Goal: Complete application form

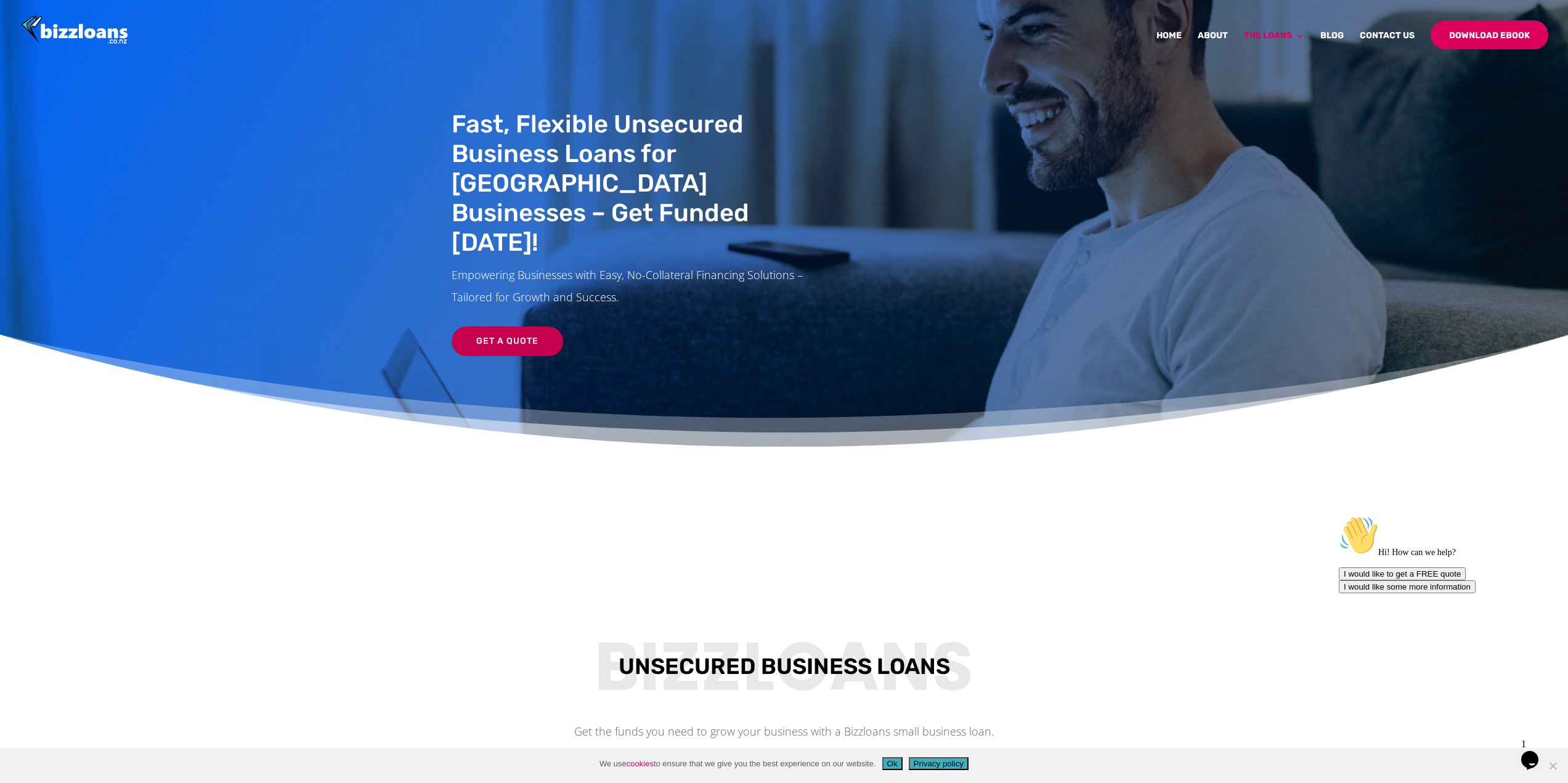
click at [520, 327] on link "Get a Quote" at bounding box center [507, 341] width 111 height 30
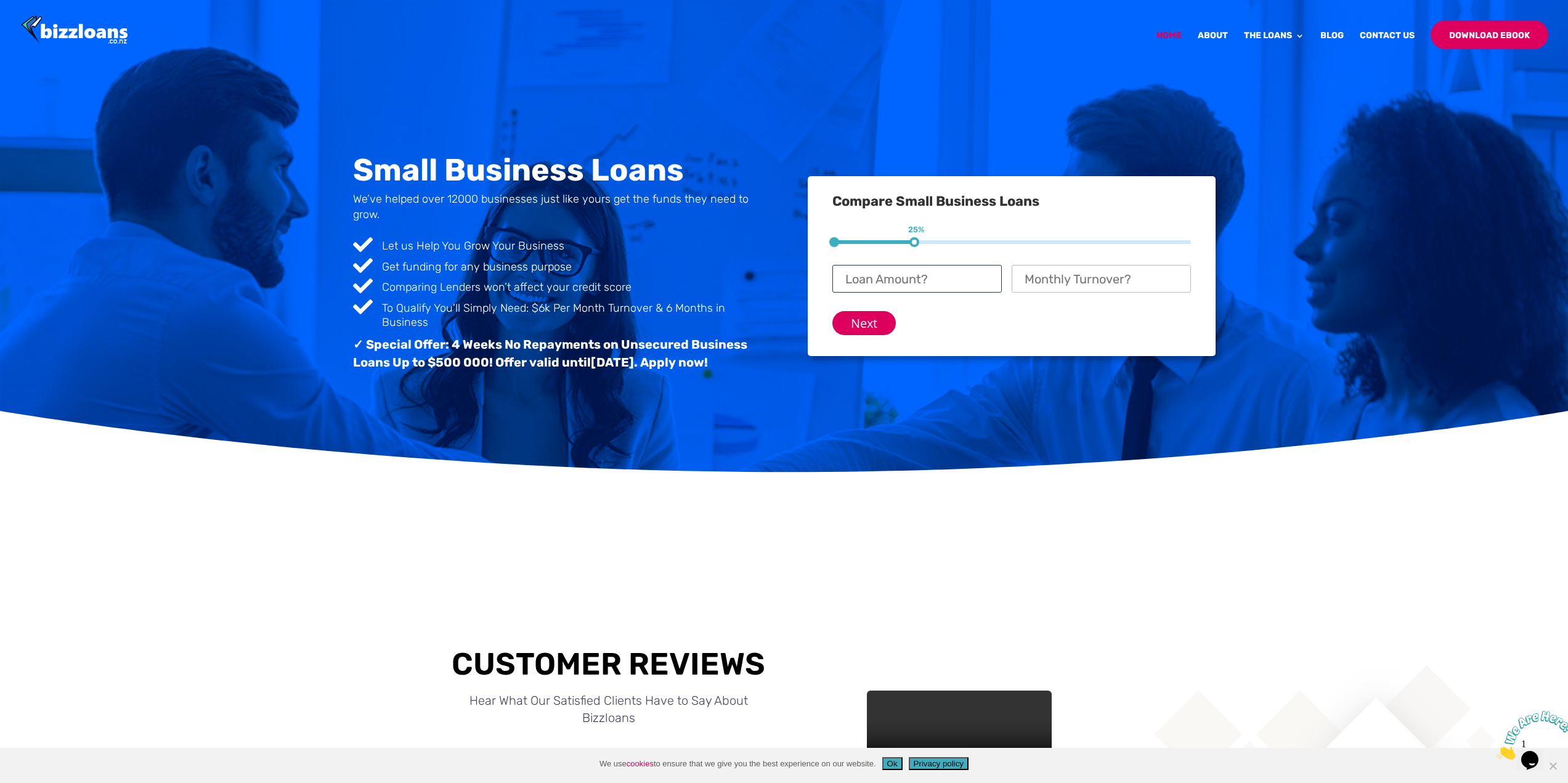
click at [931, 278] on input "Loan Amount? *" at bounding box center [916, 278] width 170 height 28
drag, startPoint x: 919, startPoint y: 279, endPoint x: 805, endPoint y: 282, distance: 114.0
click at [805, 282] on div "Small Business Loans We’ve helped over 12000 businesses just like yours get the…" at bounding box center [784, 267] width 863 height 257
type input "$ 30,000"
click at [1034, 283] on input "Monthly Turnover? *" at bounding box center [1101, 278] width 180 height 28
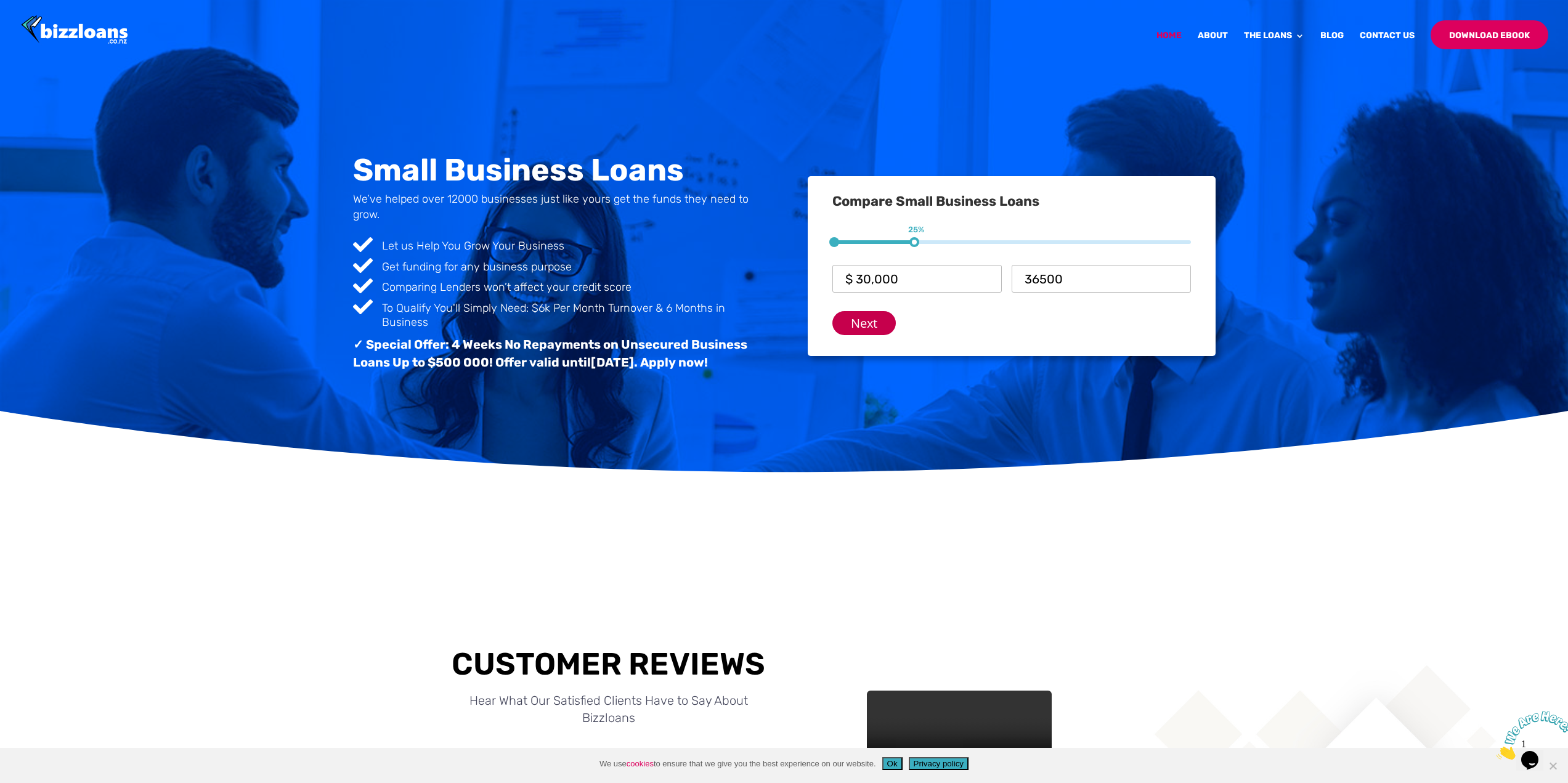
type input "$ 36,500"
click at [862, 323] on input "Next" at bounding box center [863, 323] width 64 height 24
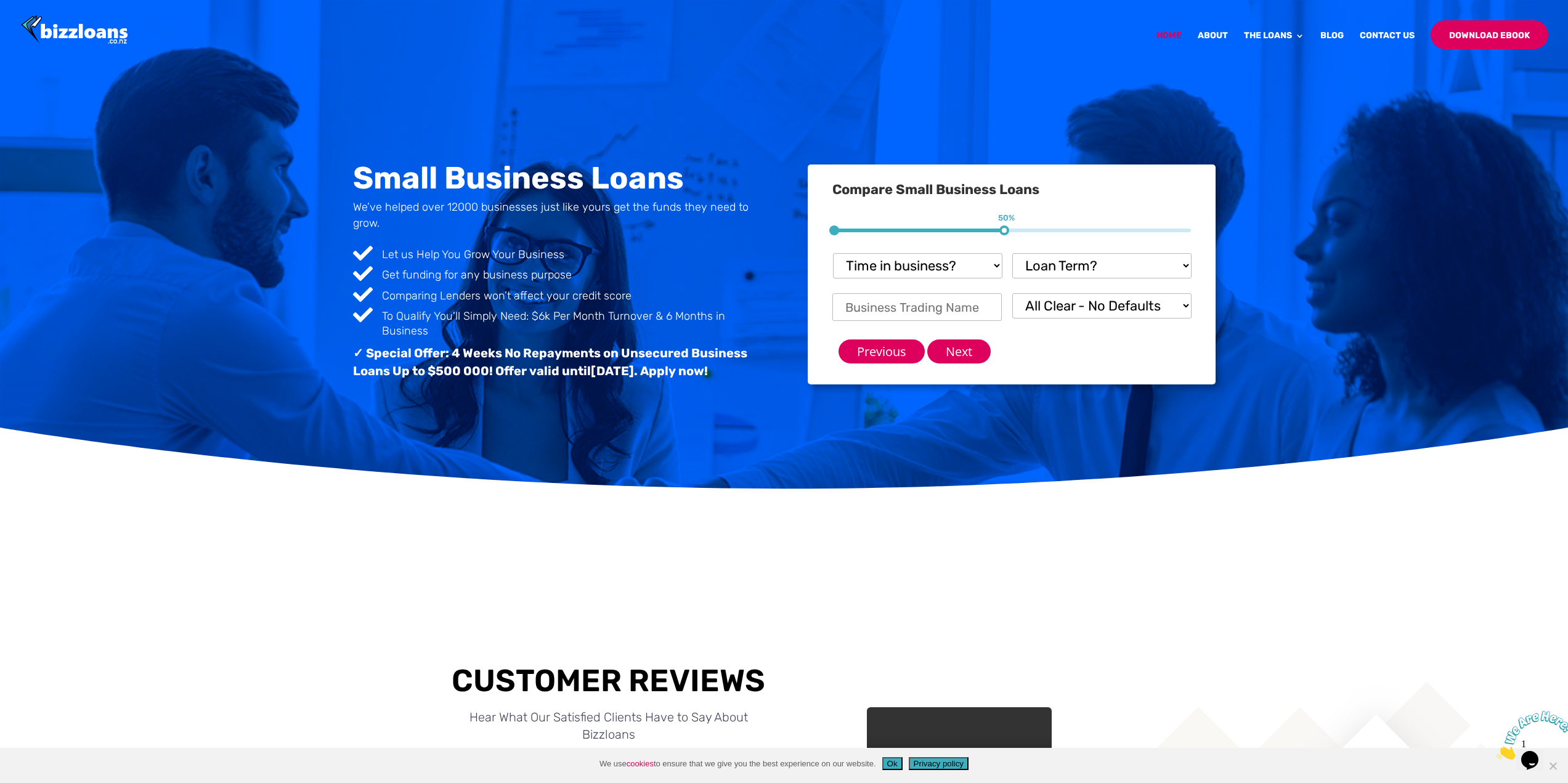
scroll to position [103, 0]
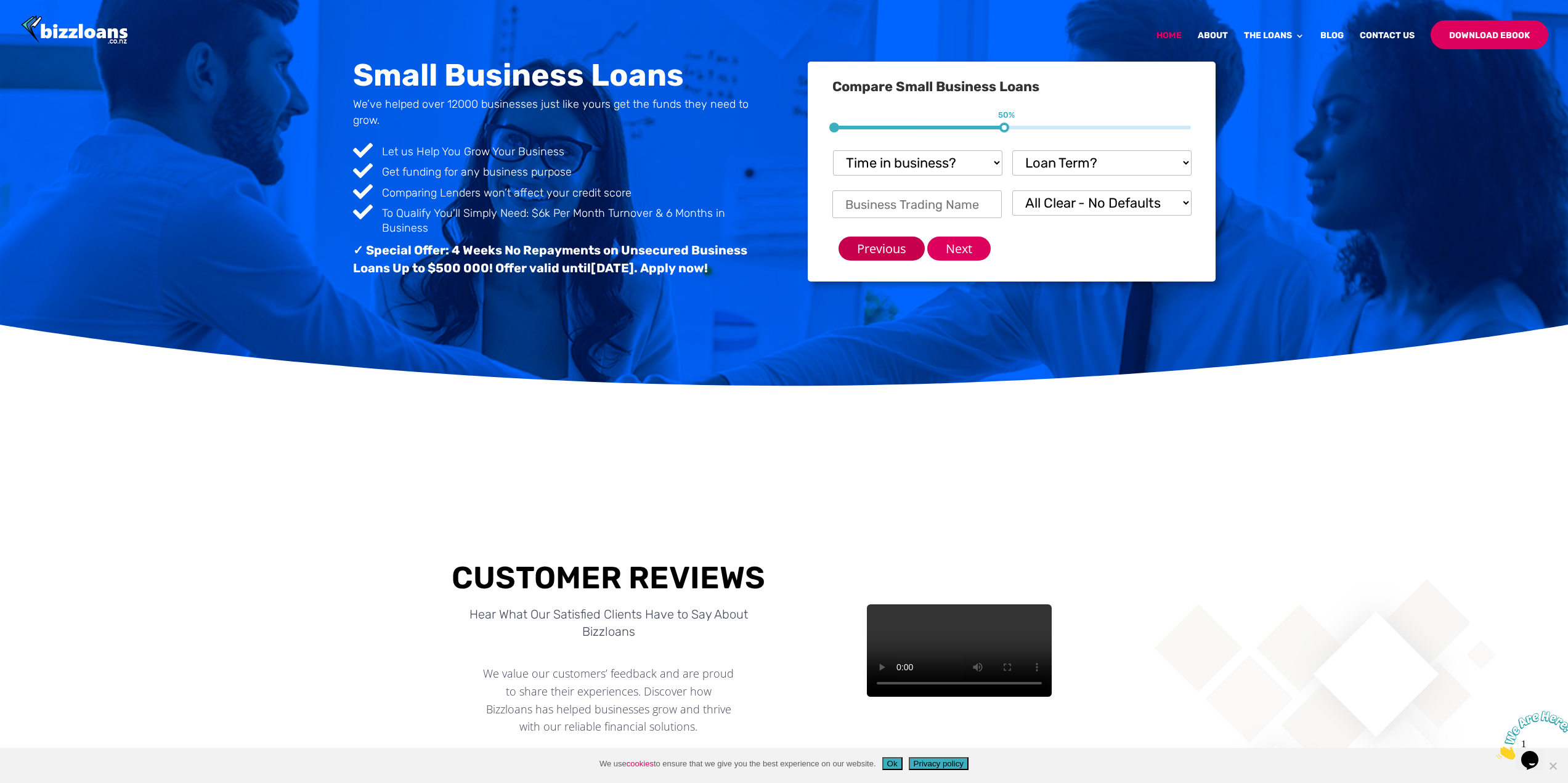
click at [898, 249] on input "Previous" at bounding box center [881, 249] width 86 height 24
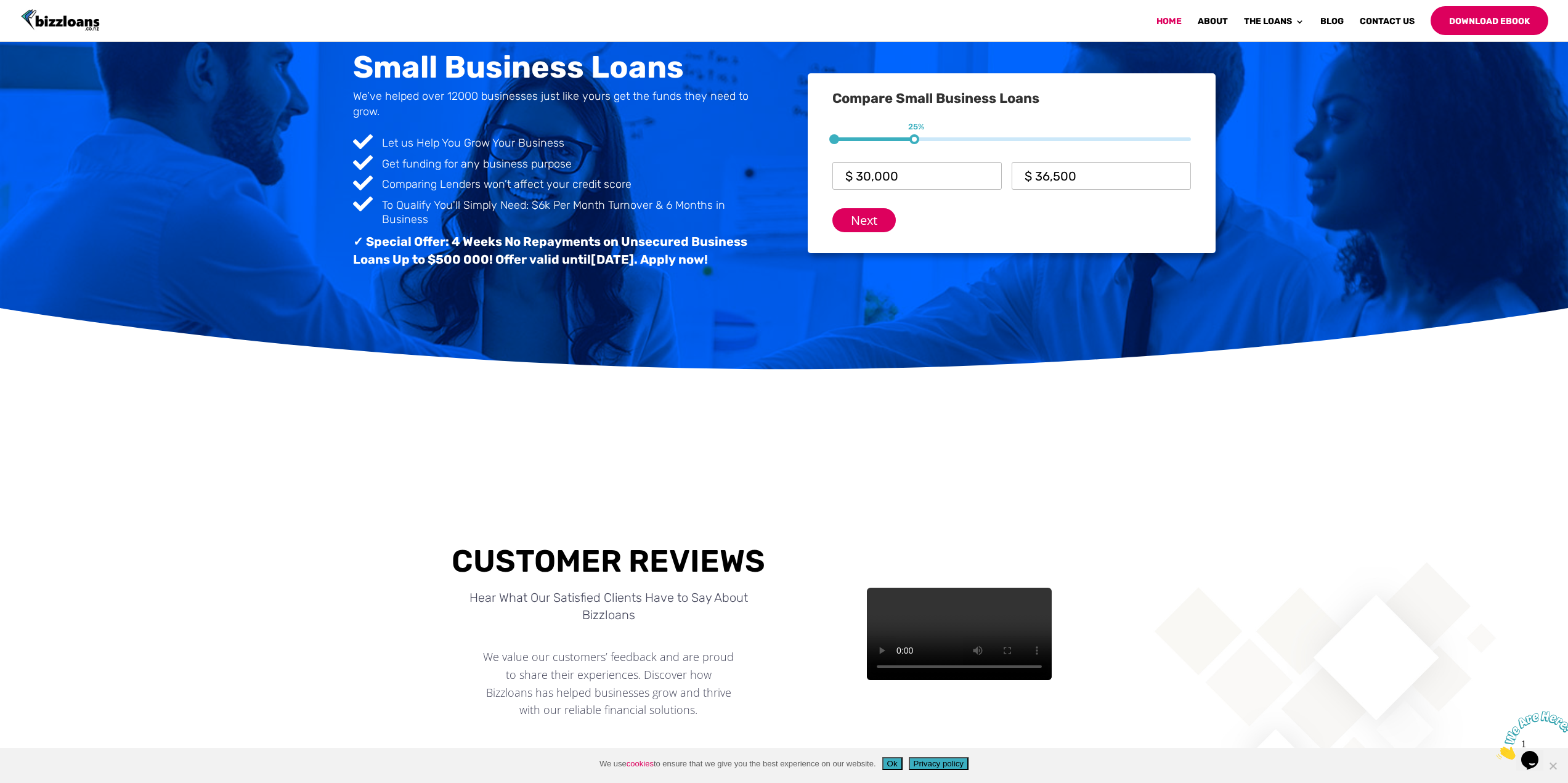
scroll to position [115, 0]
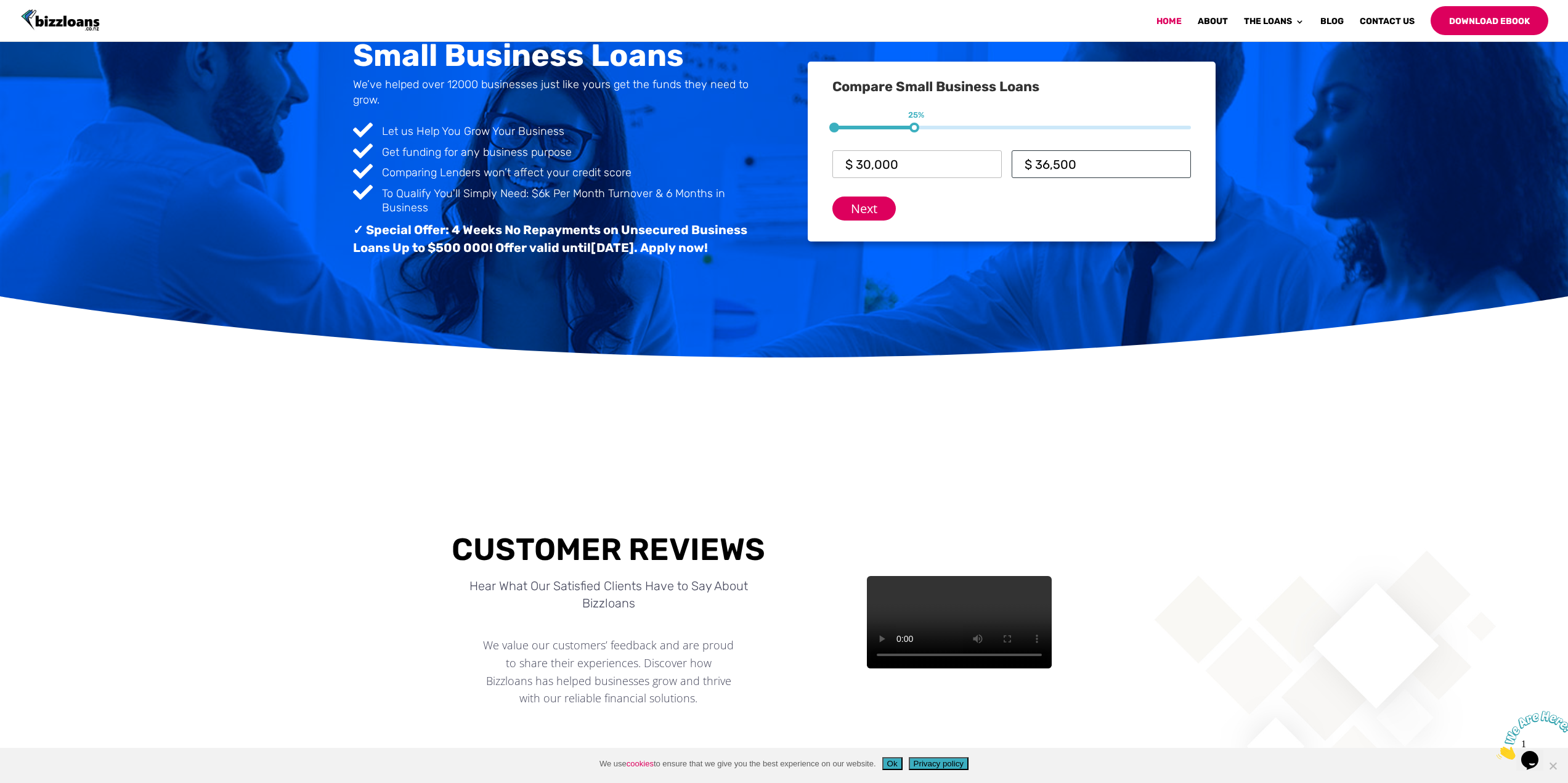
drag, startPoint x: 1090, startPoint y: 174, endPoint x: 980, endPoint y: 178, distance: 110.1
click at [980, 178] on ul "Loan Amount? * $ 30,000 Monthly Turnover? * $ 36,500" at bounding box center [1012, 156] width 359 height 42
type input "$ 36,500"
click at [877, 204] on input "Next" at bounding box center [863, 208] width 64 height 24
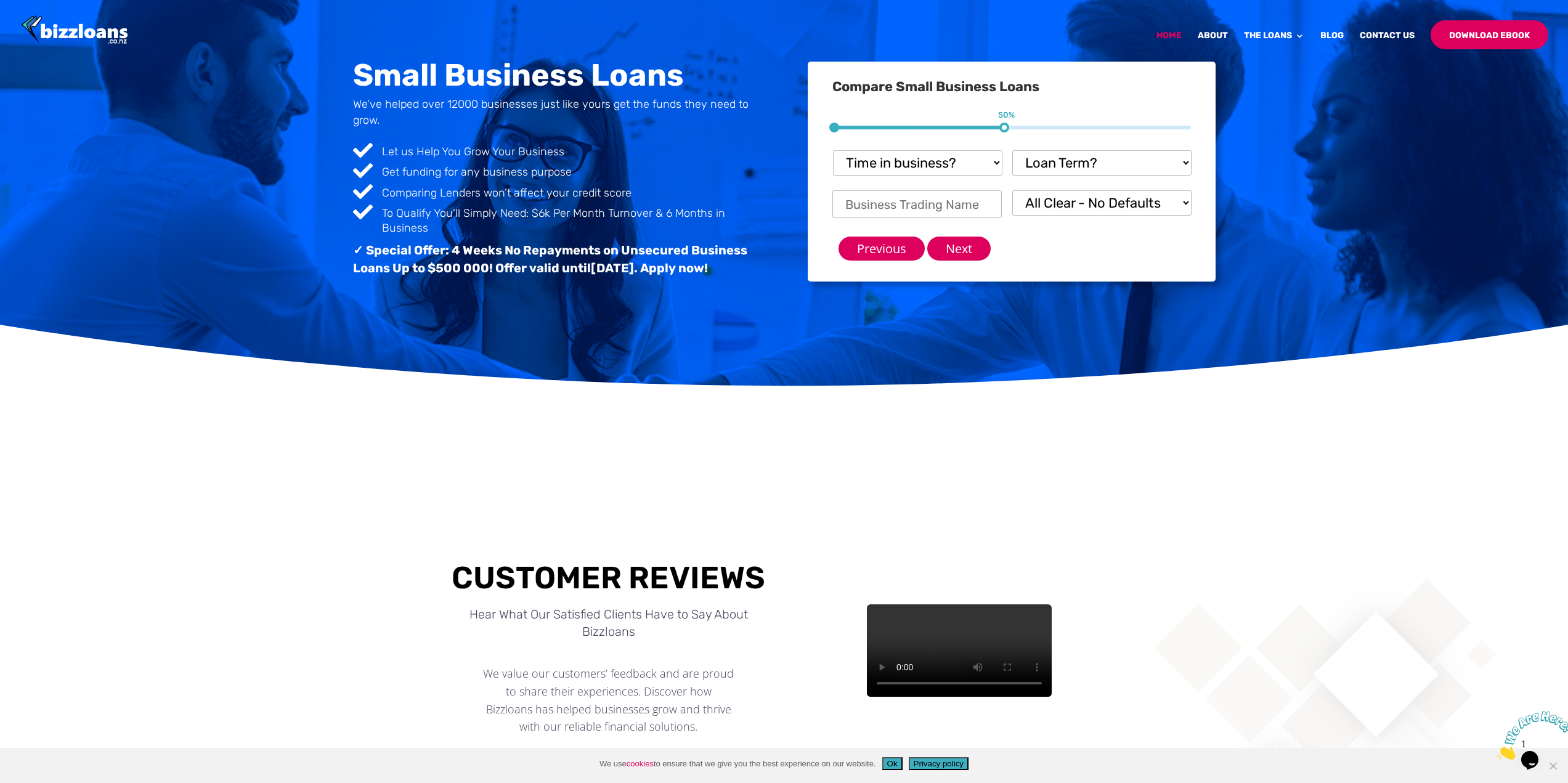
click at [953, 166] on select "Time in business? Startup under 6 months 6-12 months Over 12 months Over 24 mon…" at bounding box center [917, 163] width 170 height 25
select select "Over 24 months"
click at [833, 150] on select "Time in business? Startup under 6 months 6-12 months Over 12 months Over 24 mon…" at bounding box center [917, 163] width 170 height 25
click at [1054, 170] on select "Loan Term? 1-3 months 3-6 months 6 - 12 months 12 - 18 months 18 - 24 months 24…" at bounding box center [1102, 163] width 180 height 25
select select "3-6 months"
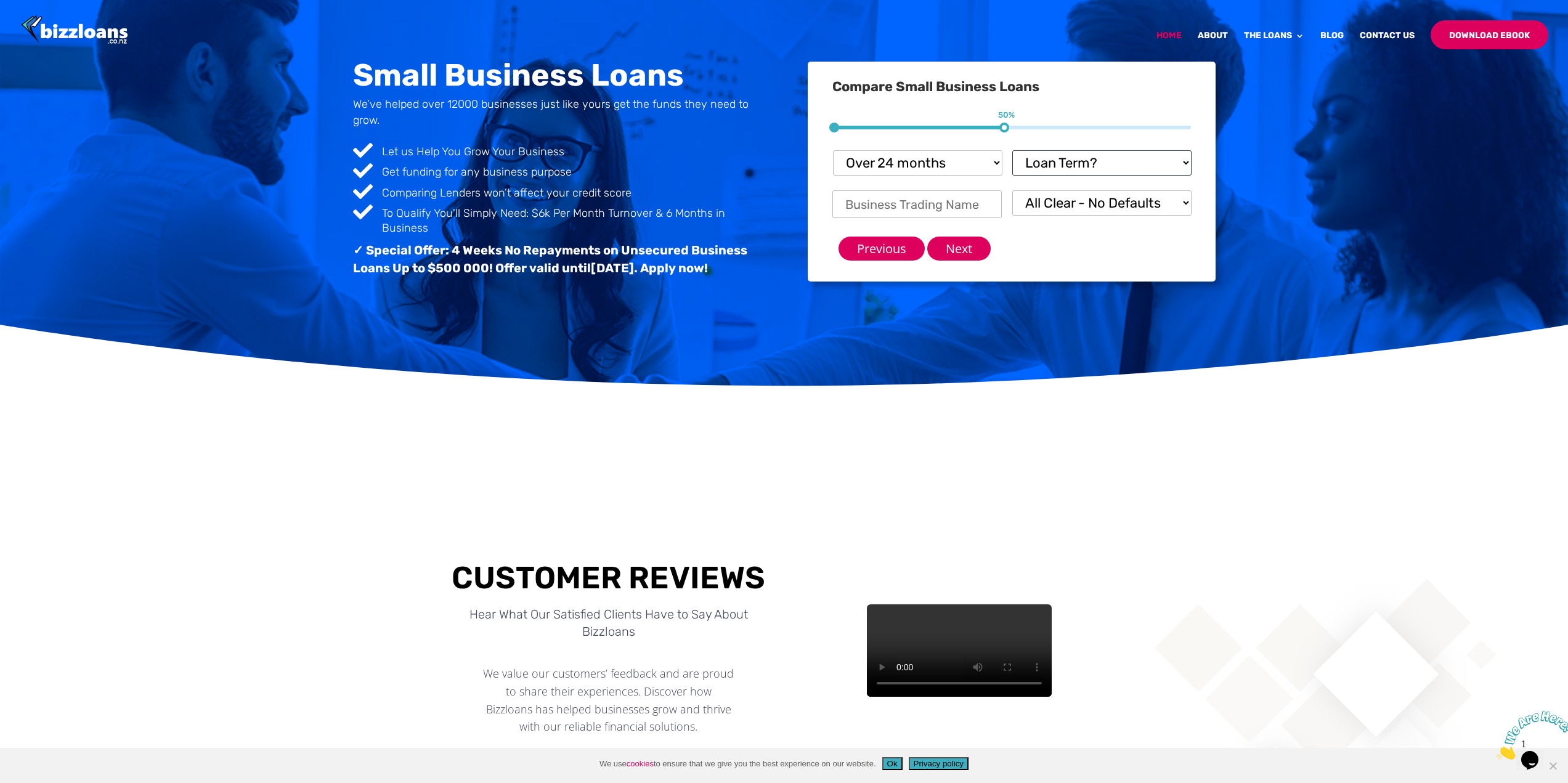
click at [1012, 150] on select "Loan Term? 1-3 months 3-6 months 6 - 12 months 12 - 18 months 18 - 24 months 24…" at bounding box center [1102, 163] width 180 height 25
click at [988, 206] on input "Business Trading Name *" at bounding box center [916, 204] width 170 height 28
type input "DMD Interior Lining Ltd"
click at [1060, 206] on select "All Clear - No Defaults I Have Paid Defaults I have Unpaid Defaults" at bounding box center [1102, 203] width 180 height 25
click at [1003, 230] on div "Previous Next" at bounding box center [1012, 244] width 359 height 34
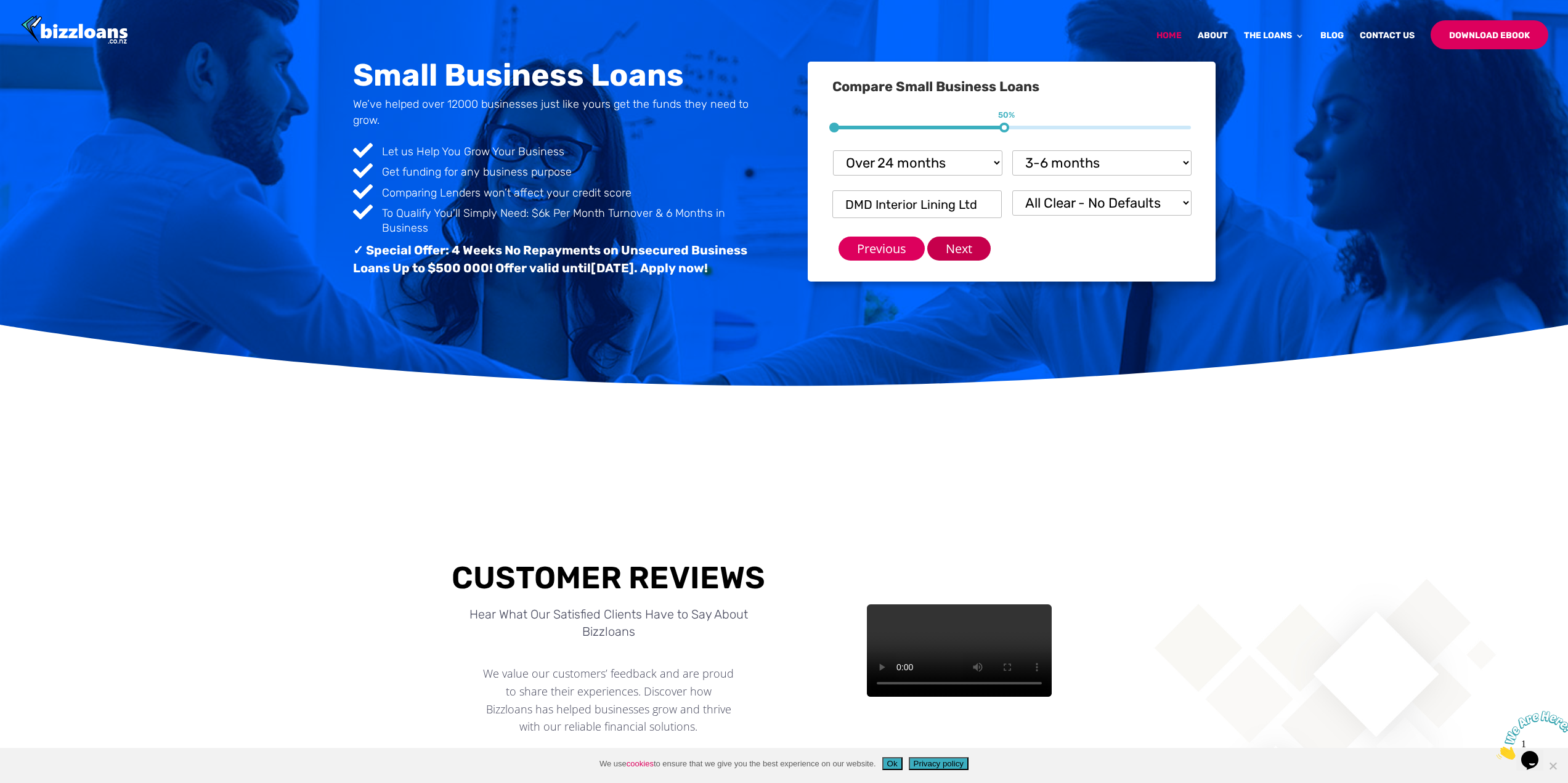
click at [953, 247] on input "Next" at bounding box center [959, 249] width 64 height 24
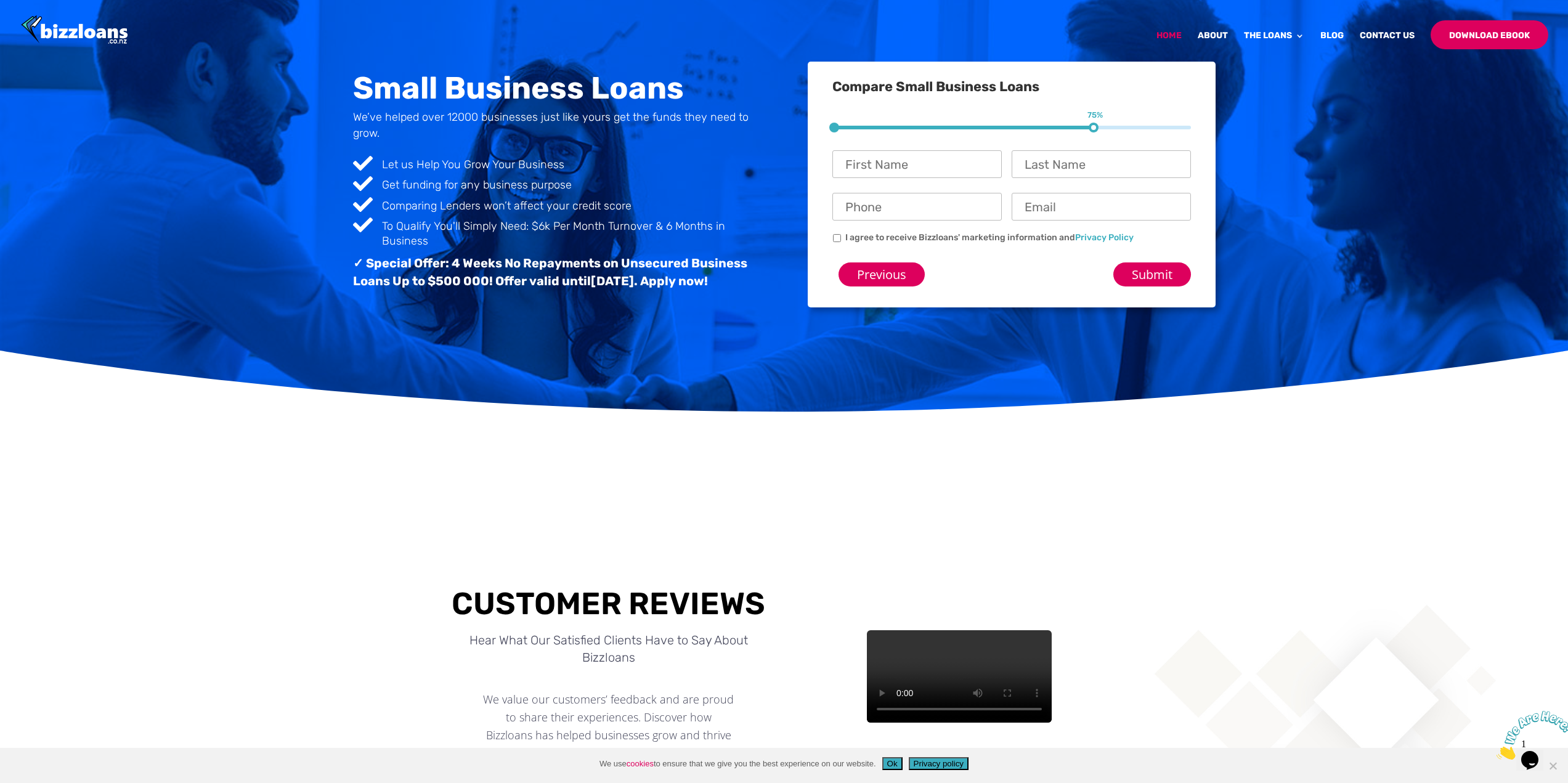
click at [932, 156] on input "First Name *" at bounding box center [916, 163] width 170 height 28
type input "[PERSON_NAME]"
type input "Do"
click at [941, 203] on input "Phone *" at bounding box center [916, 207] width 170 height 28
click at [1082, 206] on input "Email *" at bounding box center [1101, 207] width 180 height 28
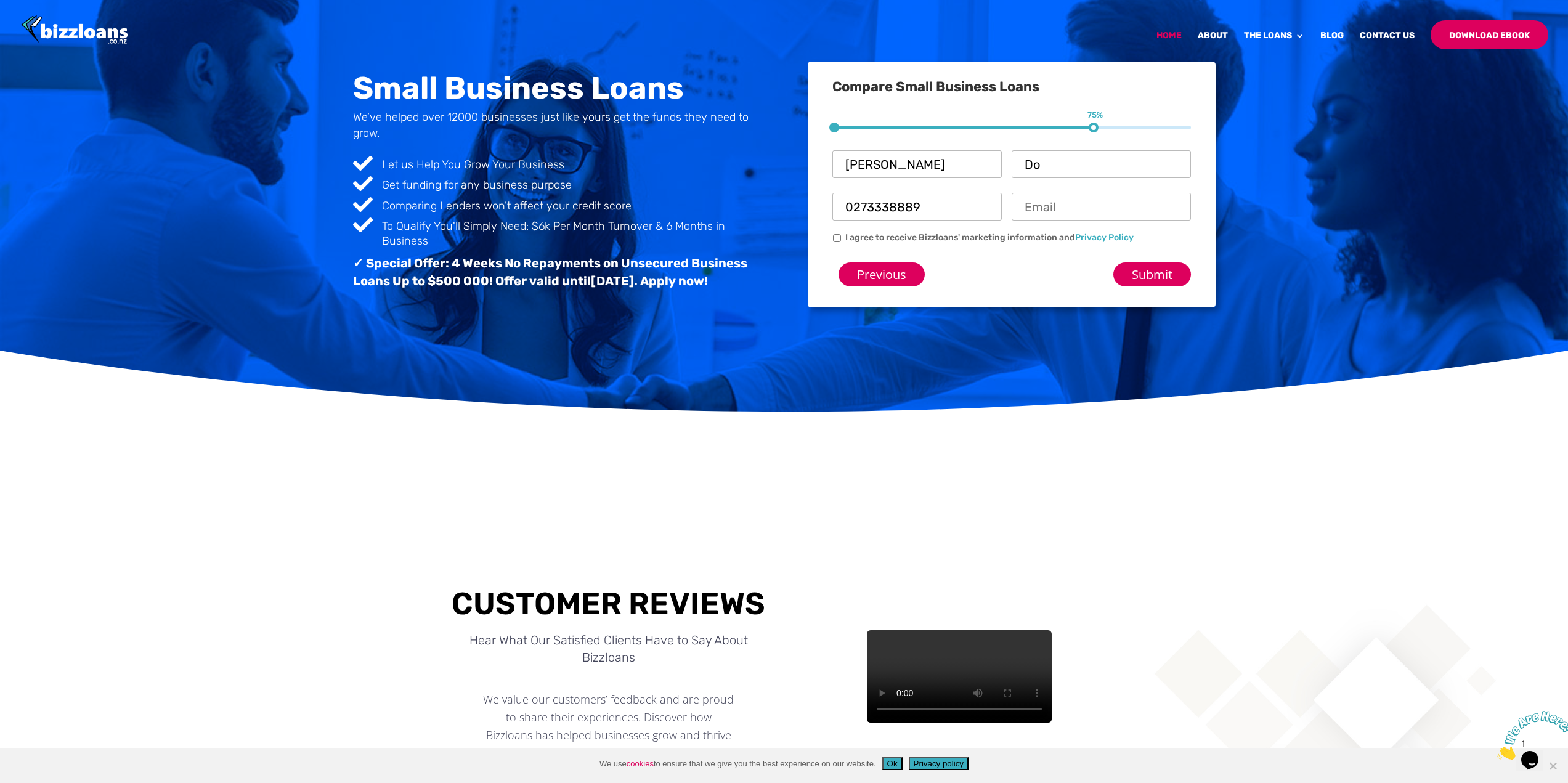
drag, startPoint x: 872, startPoint y: 207, endPoint x: 923, endPoint y: 212, distance: 51.2
click at [923, 212] on input "0273338889" at bounding box center [916, 207] width 170 height 28
type input "0273923311"
click at [1094, 214] on input "Email *" at bounding box center [1101, 207] width 180 height 28
type input "b"
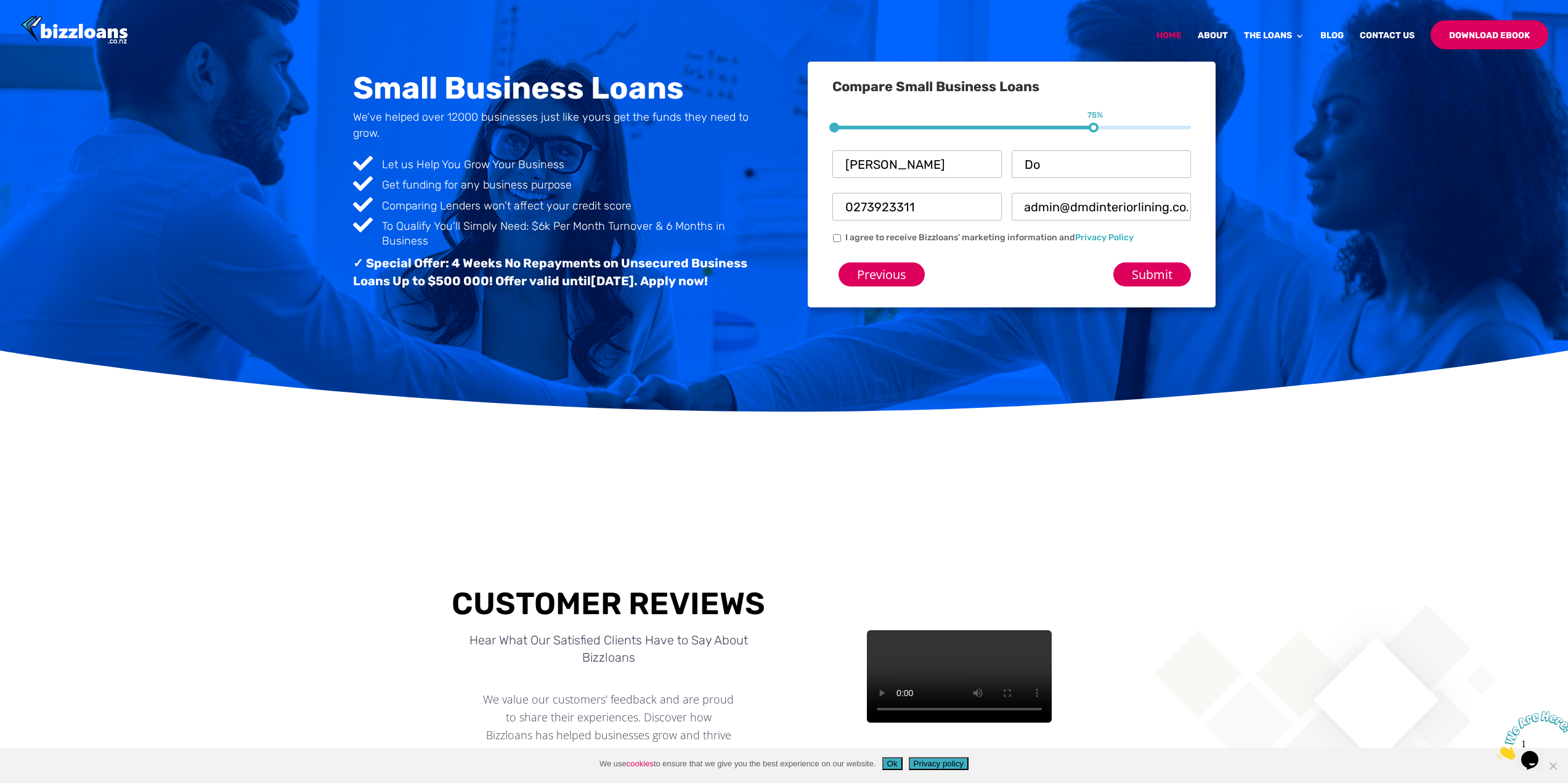
scroll to position [0, 14]
type input "admin@dmdinteriorlining.co.nz"
click at [934, 232] on label "I agree to receive Bizzloans' marketing information and Privacy Policy" at bounding box center [989, 237] width 288 height 13
click at [841, 234] on input "I agree to receive Bizzloans' marketing information and Privacy Policy" at bounding box center [837, 238] width 8 height 8
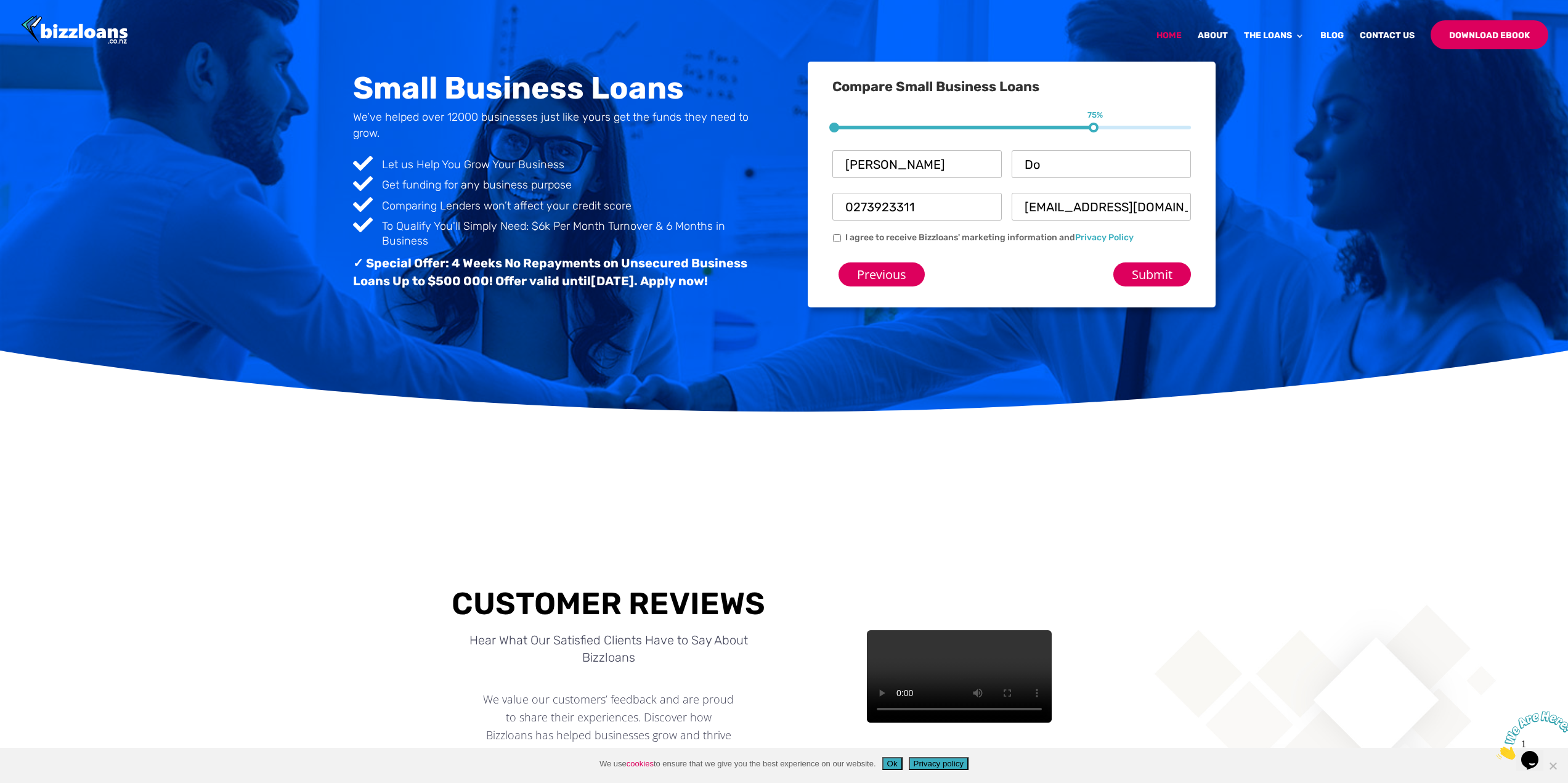
checkbox input "true"
click at [1124, 268] on input "Submit" at bounding box center [1152, 274] width 77 height 24
